Goal: Transaction & Acquisition: Purchase product/service

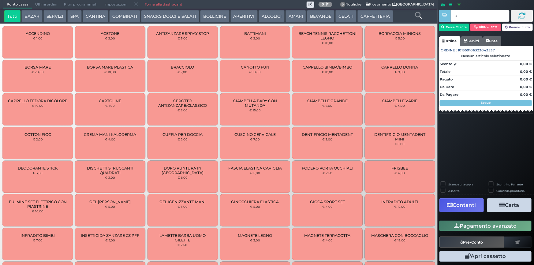
click at [48, 15] on button "SERVIZI" at bounding box center [54, 16] width 23 height 12
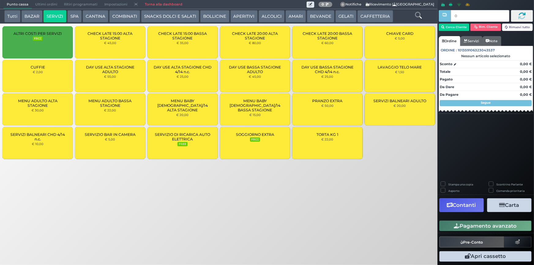
click at [52, 80] on div "CUFFIE € 2,00" at bounding box center [37, 76] width 70 height 32
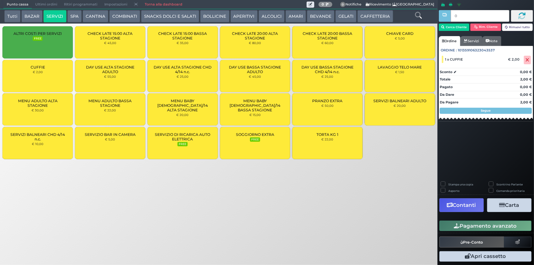
click at [481, 224] on button "Pagamento avanzato" at bounding box center [486, 226] width 92 height 10
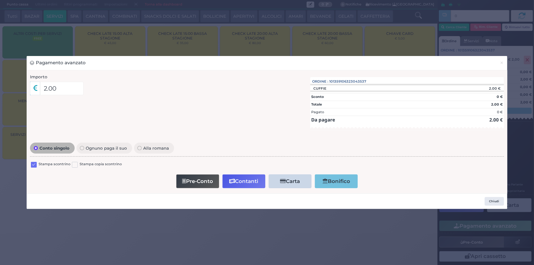
click at [37, 165] on div "Stampa scontrino" at bounding box center [50, 165] width 39 height 7
click at [31, 162] on label at bounding box center [34, 165] width 6 height 6
click at [0, 0] on input "checkbox" at bounding box center [0, 0] width 0 height 0
click at [251, 183] on button "Contanti" at bounding box center [244, 181] width 43 height 14
